Goal: Task Accomplishment & Management: Manage account settings

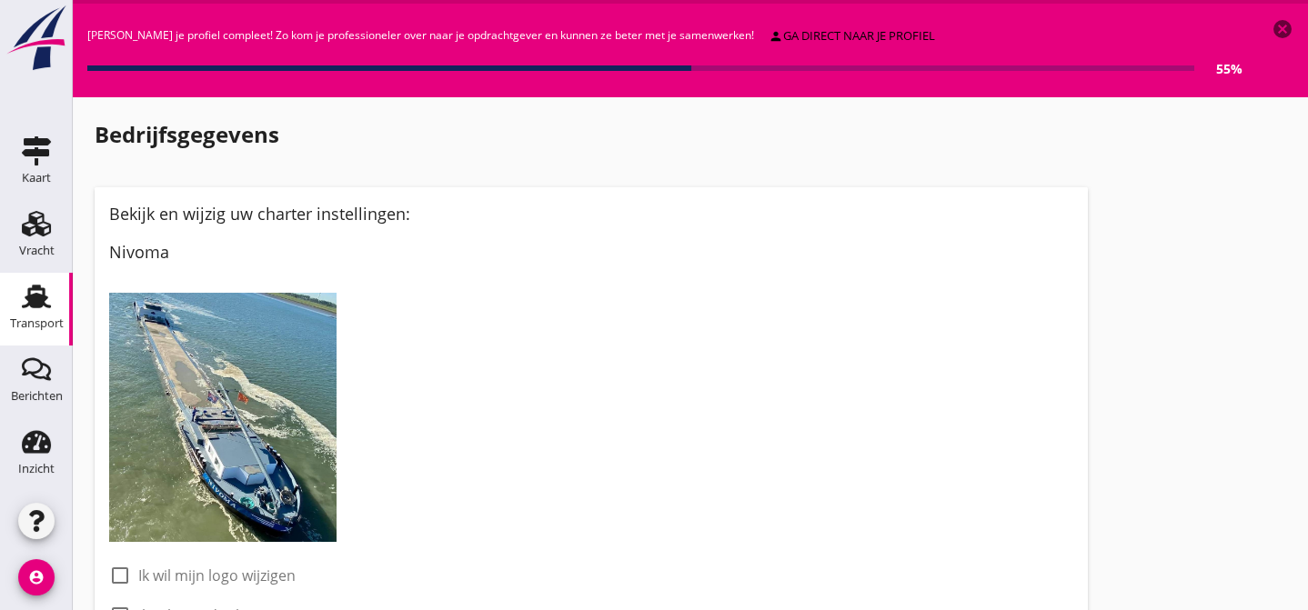
click at [45, 307] on use at bounding box center [36, 297] width 29 height 24
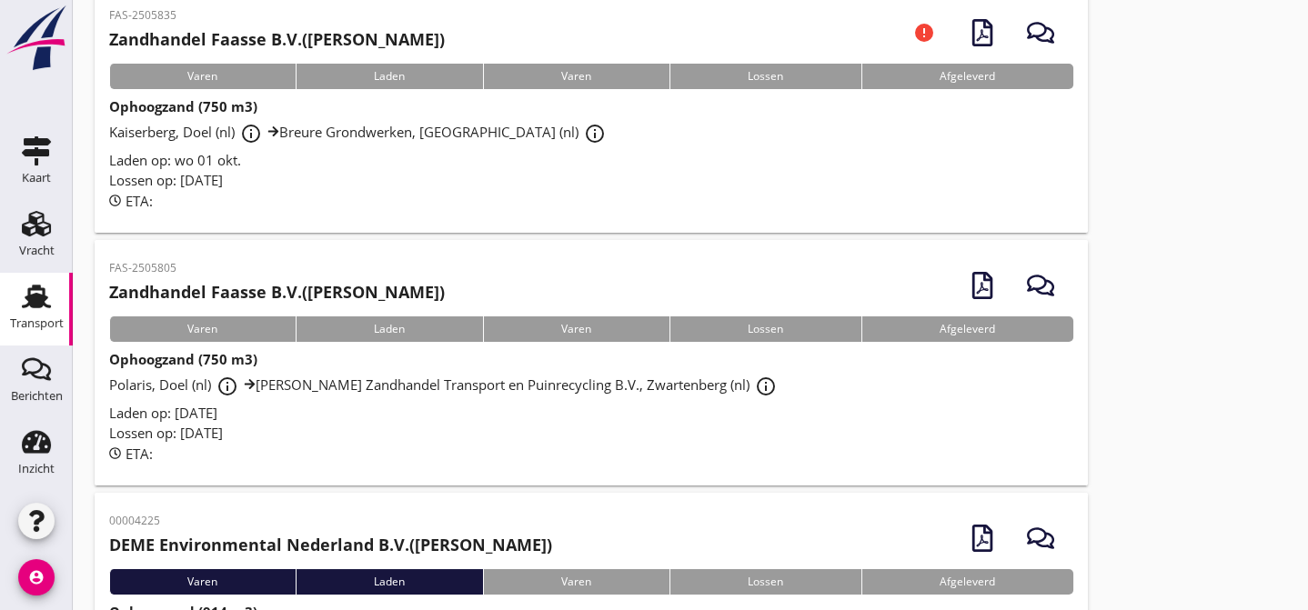
scroll to position [166, 0]
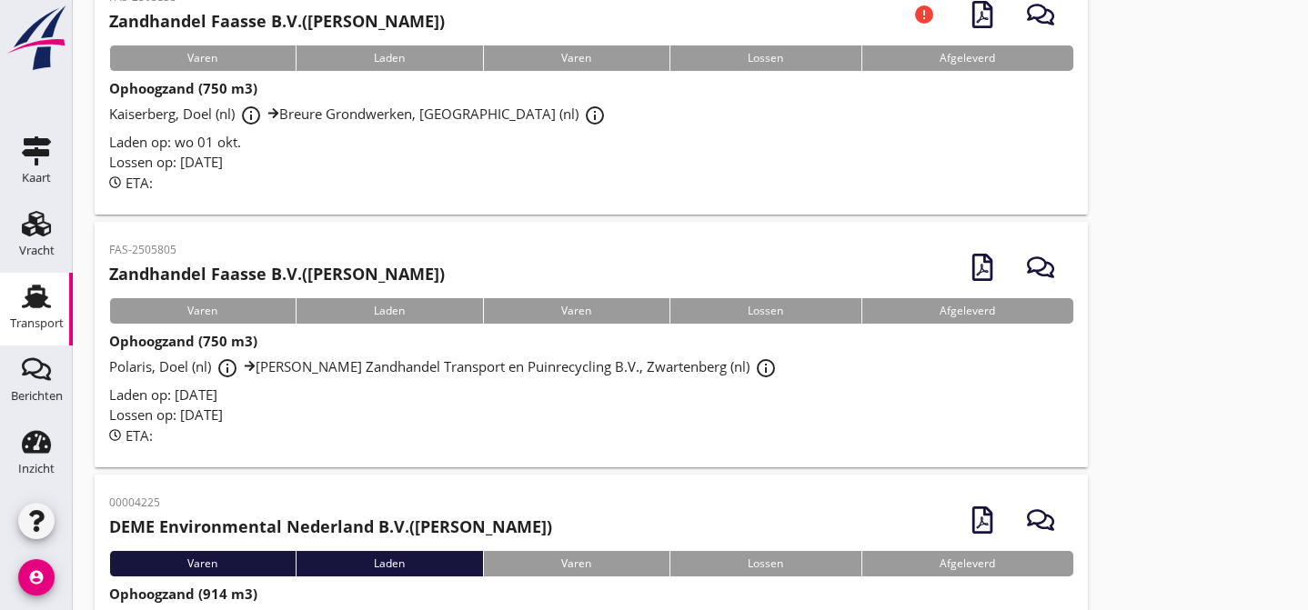
click at [176, 397] on span "Laden op: [DATE]" at bounding box center [163, 395] width 108 height 18
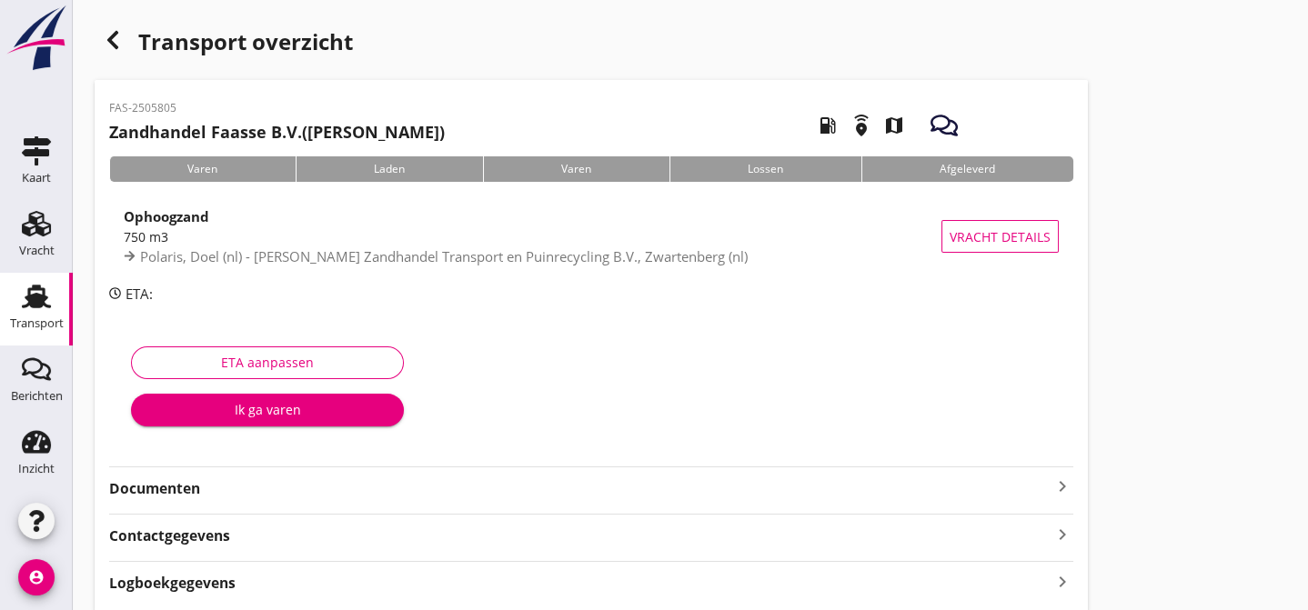
click at [237, 489] on strong "Documenten" at bounding box center [580, 488] width 942 height 21
click at [592, 538] on div "Voeg bestand toe" at bounding box center [591, 539] width 96 height 18
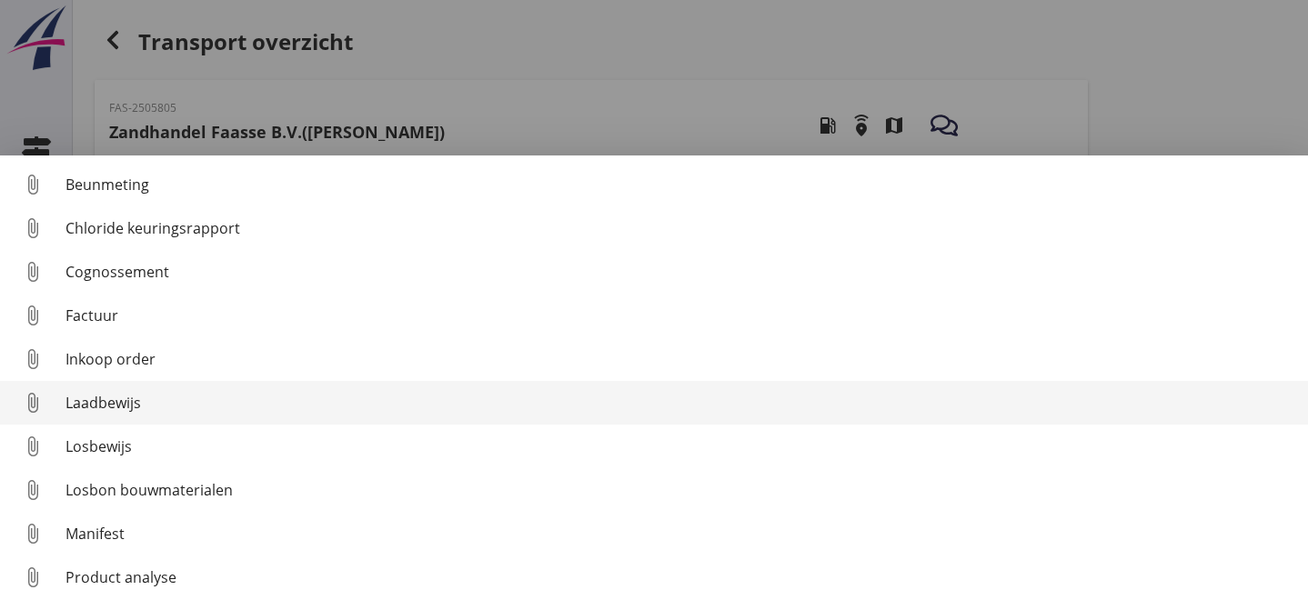
click at [269, 400] on div "Laadbewijs" at bounding box center [679, 403] width 1228 height 22
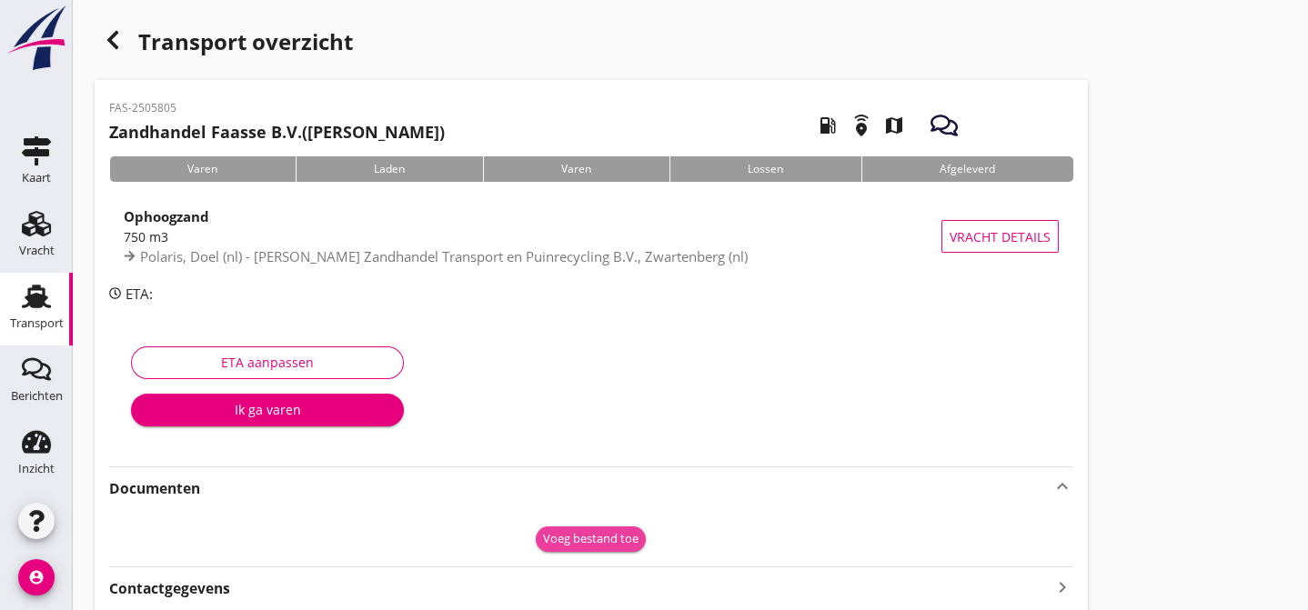
click at [612, 541] on div "Voeg bestand toe" at bounding box center [591, 539] width 96 height 18
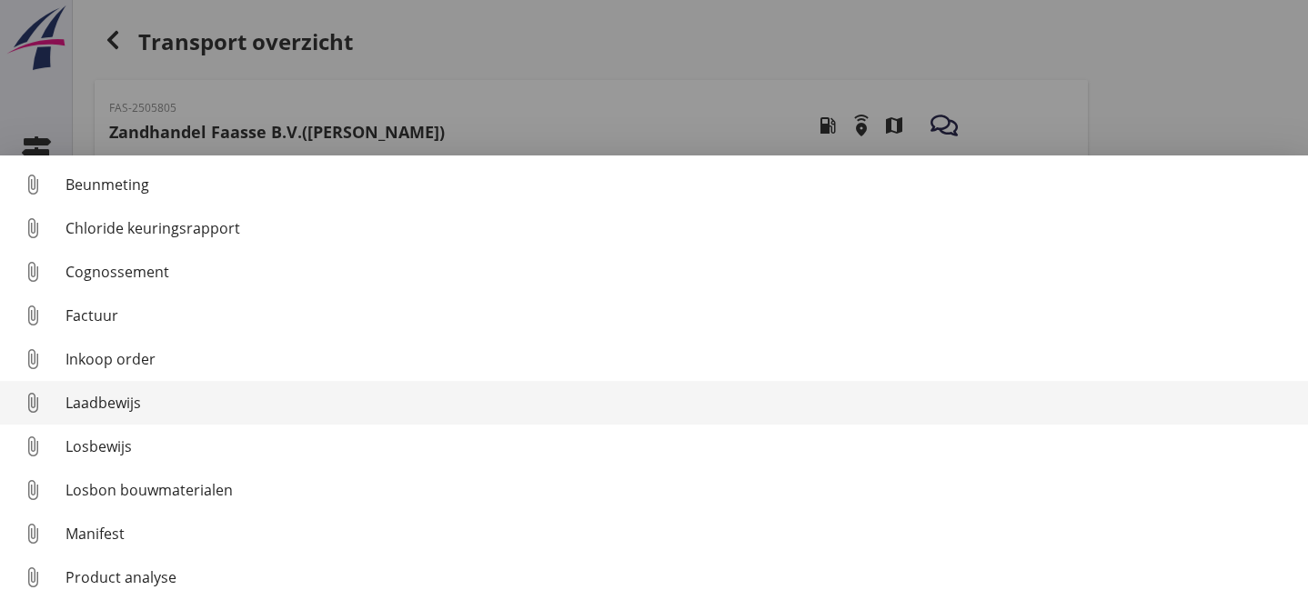
click at [135, 403] on div "Laadbewijs" at bounding box center [679, 403] width 1228 height 22
